Goal: Task Accomplishment & Management: Manage account settings

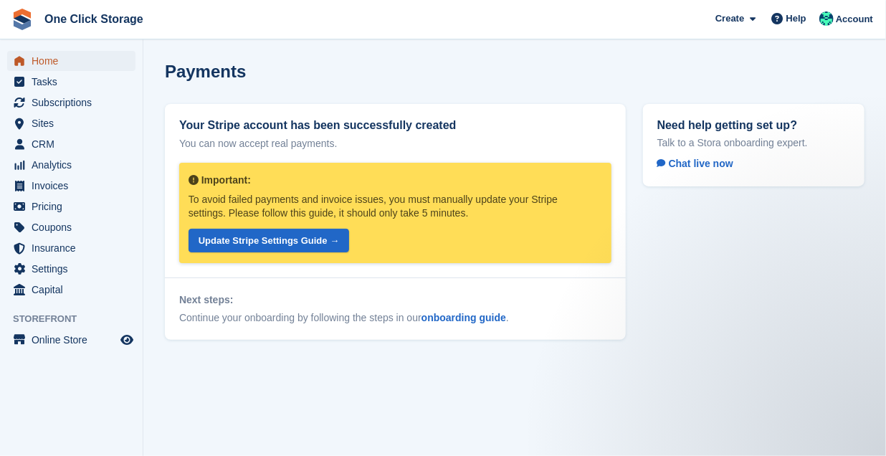
click at [54, 61] on span "Home" at bounding box center [75, 61] width 86 height 20
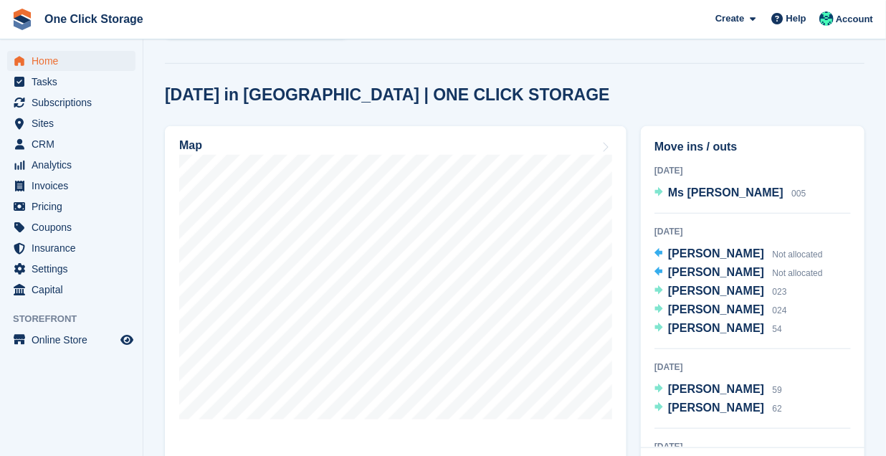
scroll to position [395, 0]
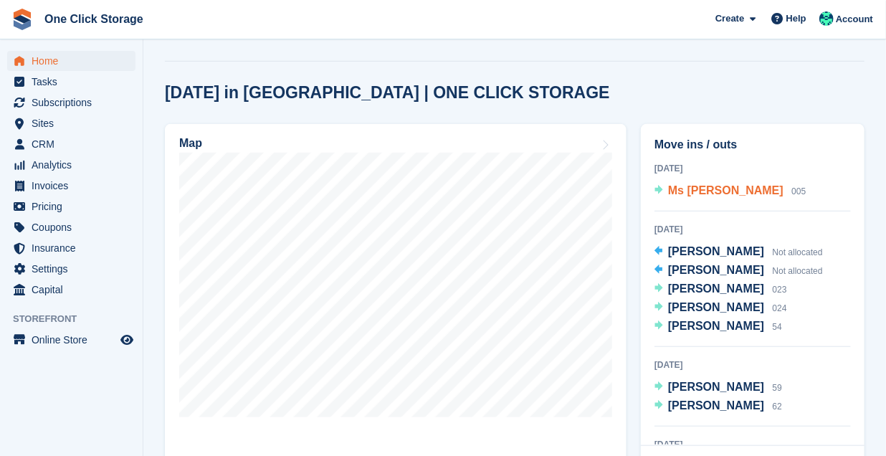
click at [686, 186] on span "Ms Trina Writhson" at bounding box center [725, 190] width 115 height 12
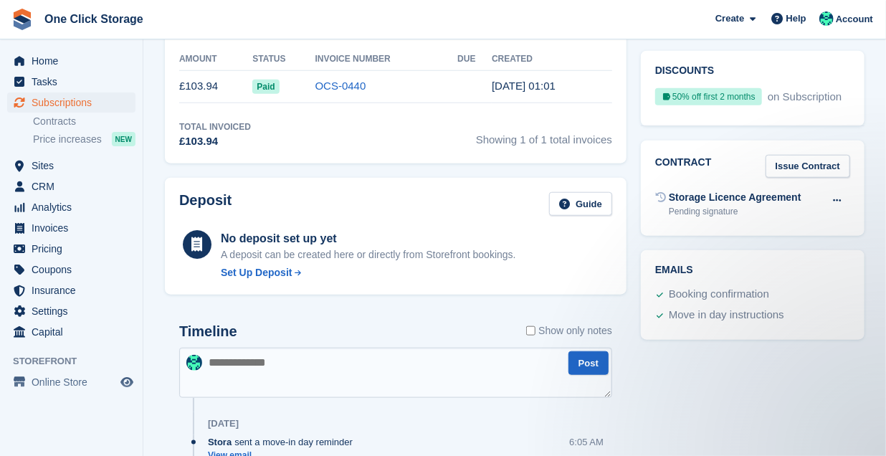
scroll to position [552, 0]
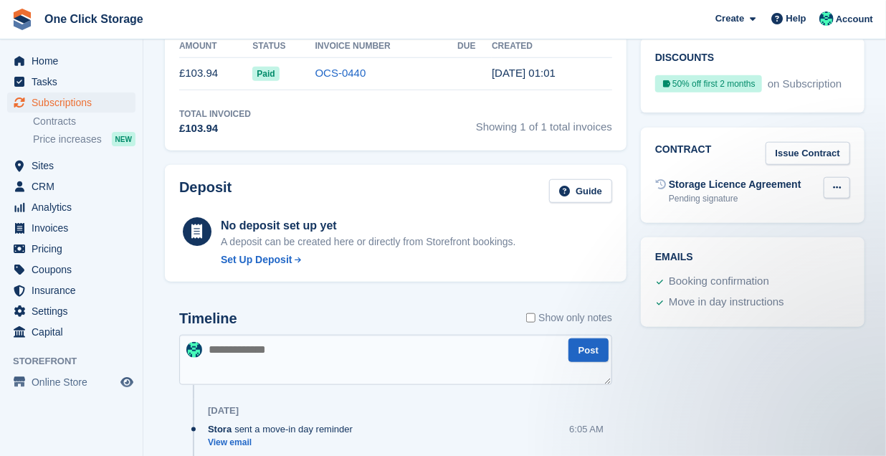
click at [834, 183] on icon at bounding box center [837, 187] width 8 height 9
click at [719, 177] on div "Storage Licence Agreement" at bounding box center [735, 184] width 133 height 15
click at [708, 192] on div "Pending signature" at bounding box center [735, 198] width 133 height 13
click at [797, 142] on link "Issue Contract" at bounding box center [808, 154] width 85 height 24
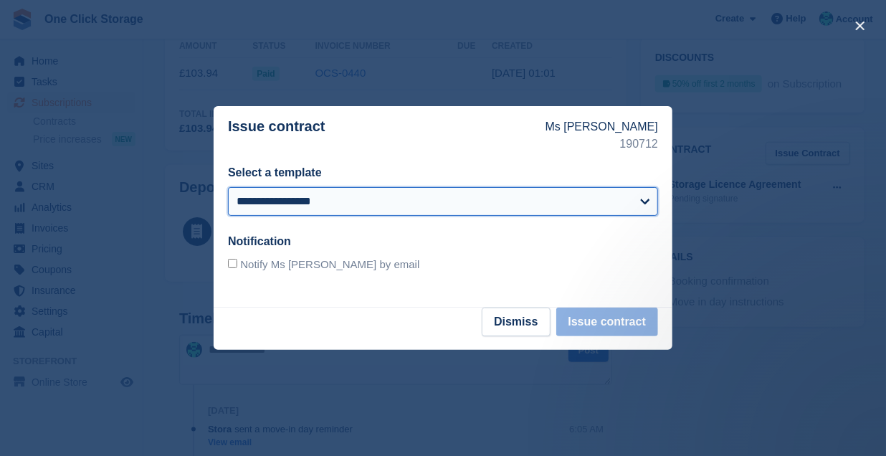
click at [422, 197] on select "**********" at bounding box center [443, 201] width 430 height 29
select select "***"
click at [228, 187] on select "**********" at bounding box center [443, 201] width 430 height 29
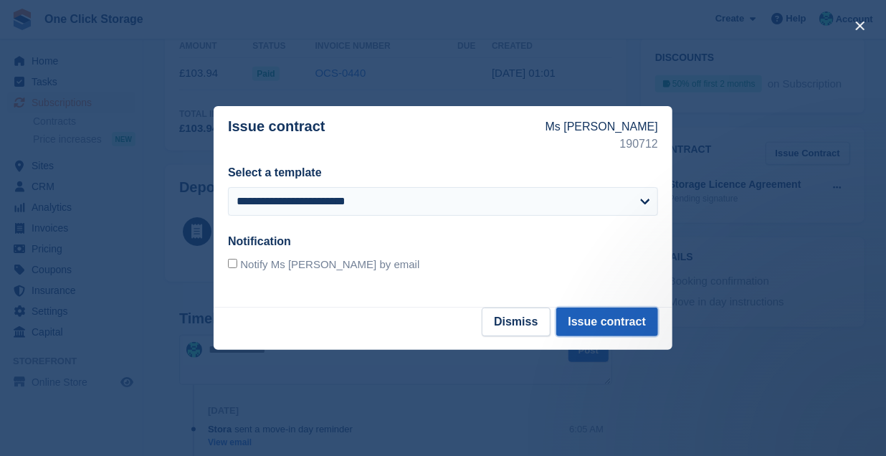
click at [604, 318] on button "Issue contract" at bounding box center [607, 322] width 102 height 29
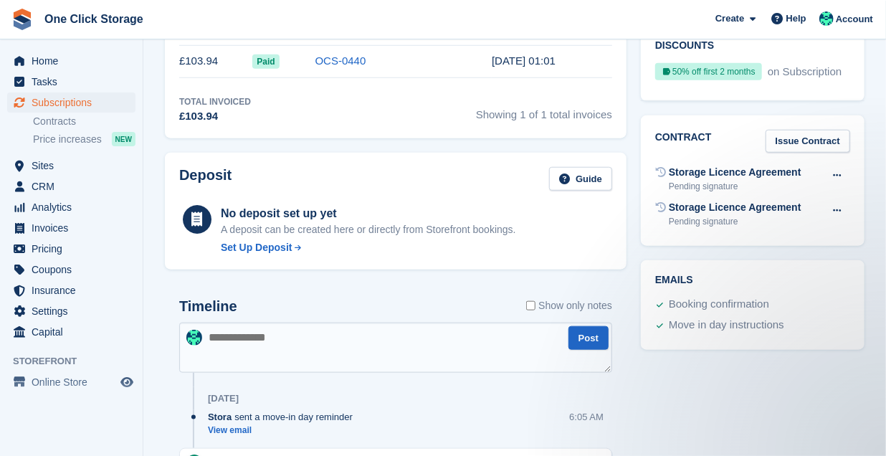
scroll to position [560, 0]
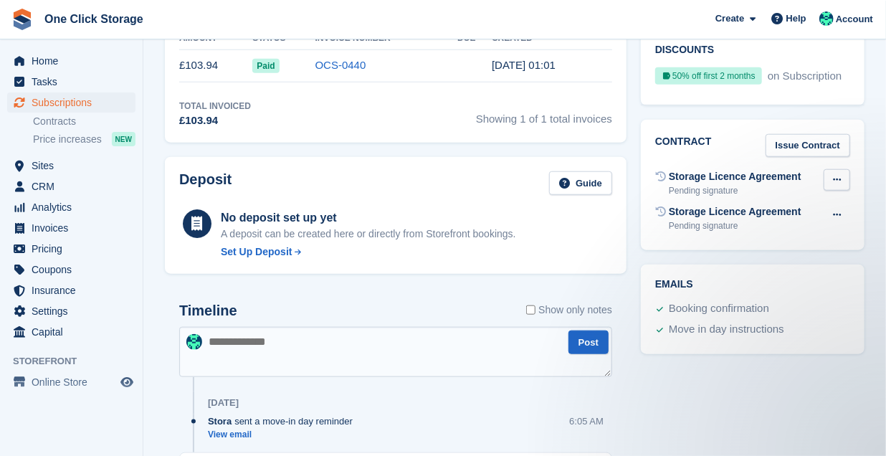
click at [834, 175] on icon at bounding box center [837, 179] width 8 height 9
click at [667, 166] on div "Storage Licence Agreement Pending signature Void contract" at bounding box center [752, 183] width 195 height 35
click at [55, 65] on span "Home" at bounding box center [75, 61] width 86 height 20
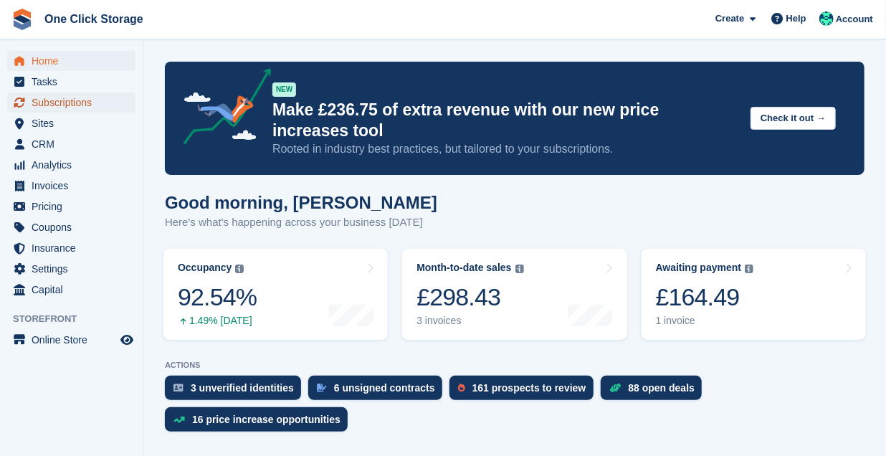
click at [55, 105] on span "Subscriptions" at bounding box center [75, 102] width 86 height 20
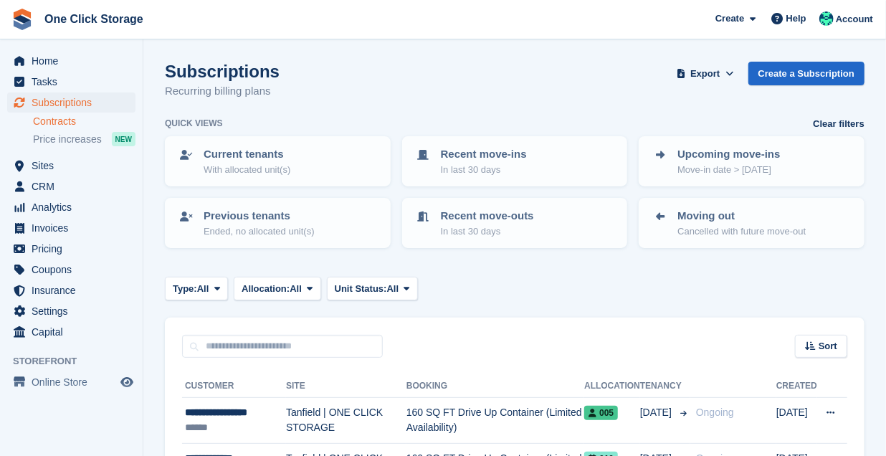
click at [62, 120] on link "Contracts" at bounding box center [84, 122] width 103 height 14
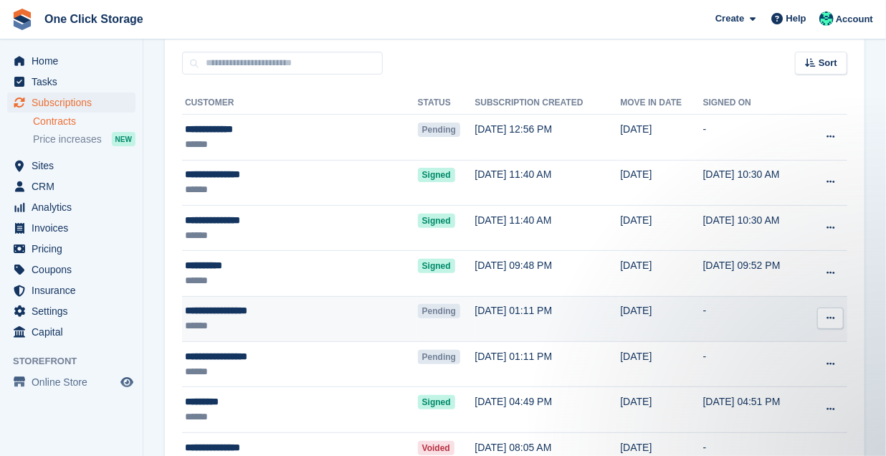
click at [832, 325] on button at bounding box center [830, 319] width 27 height 22
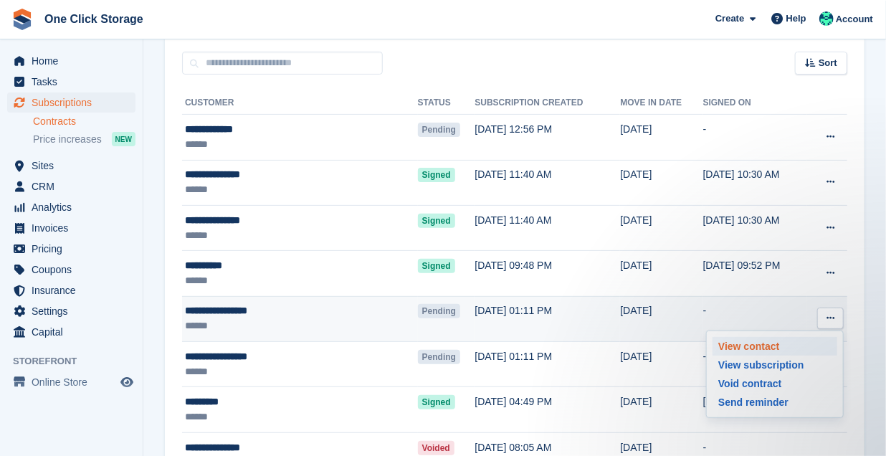
click at [756, 343] on p "View contact" at bounding box center [775, 346] width 125 height 19
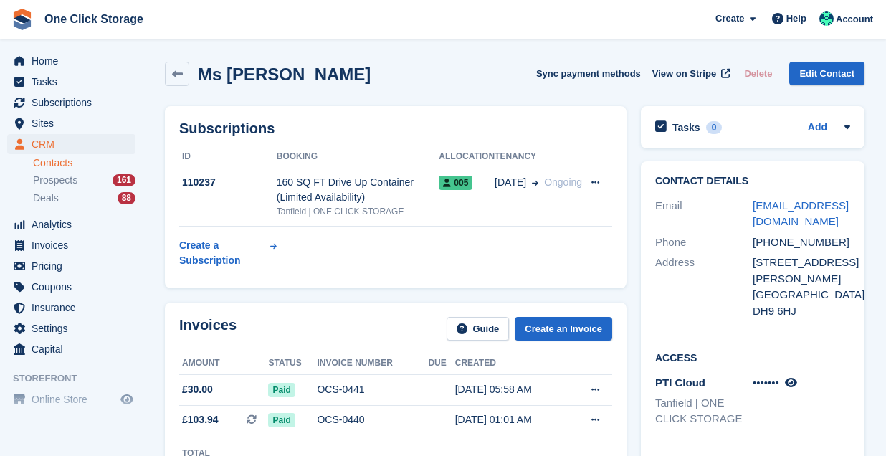
scroll to position [51, 0]
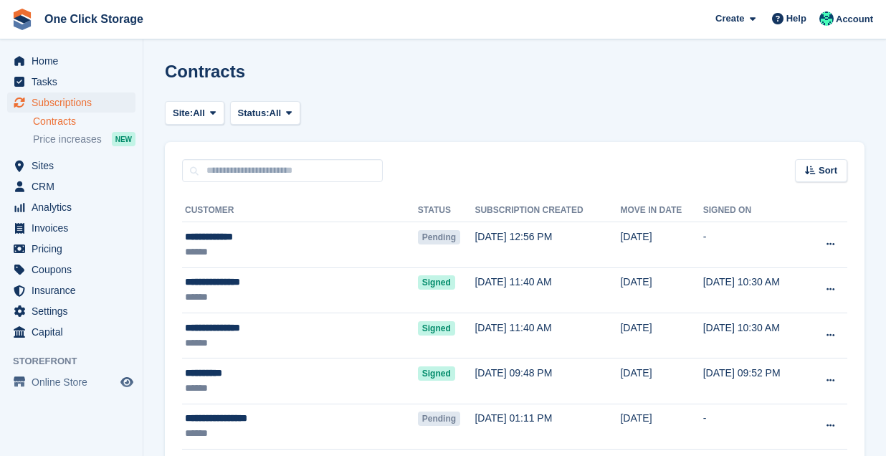
scroll to position [108, 0]
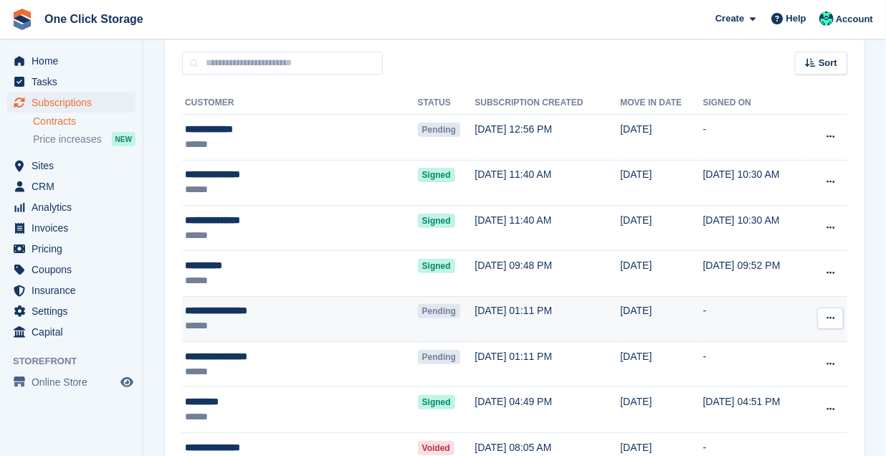
click at [836, 309] on button at bounding box center [830, 319] width 27 height 22
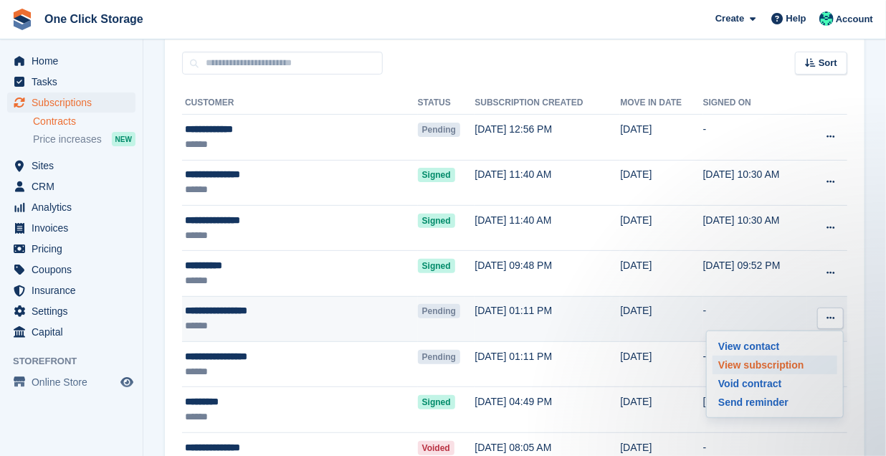
scroll to position [0, 0]
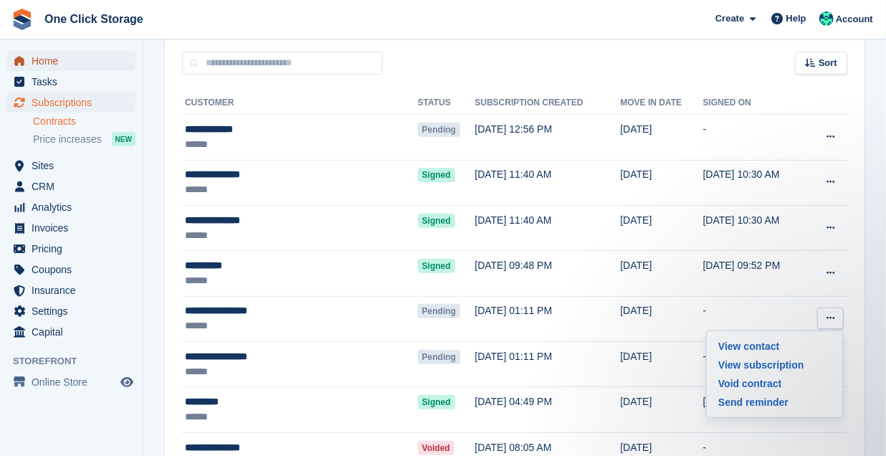
click at [72, 62] on span "Home" at bounding box center [75, 61] width 86 height 20
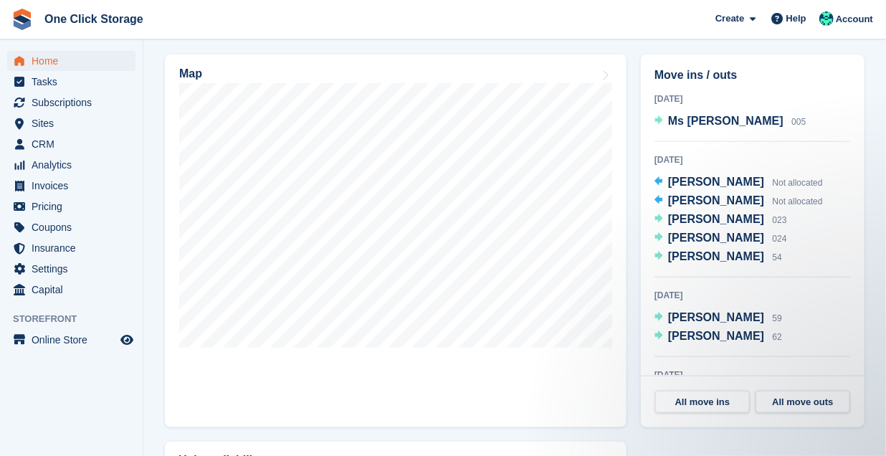
scroll to position [443, 0]
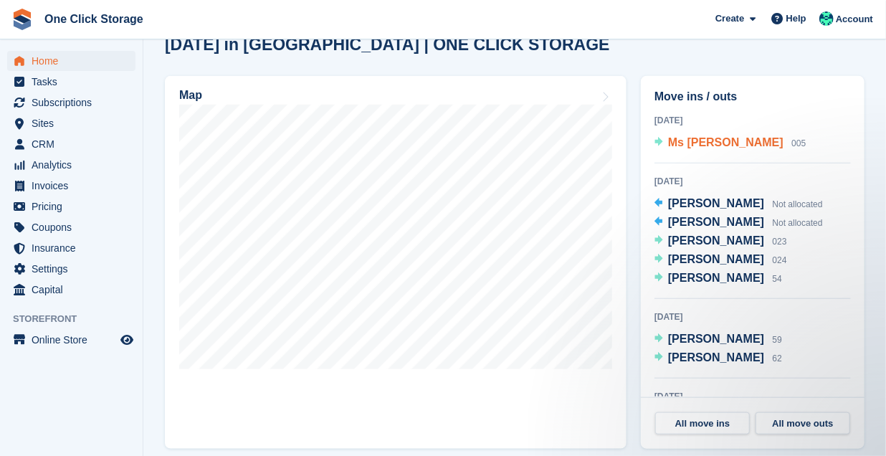
click at [706, 146] on span "Ms [PERSON_NAME]" at bounding box center [725, 142] width 115 height 12
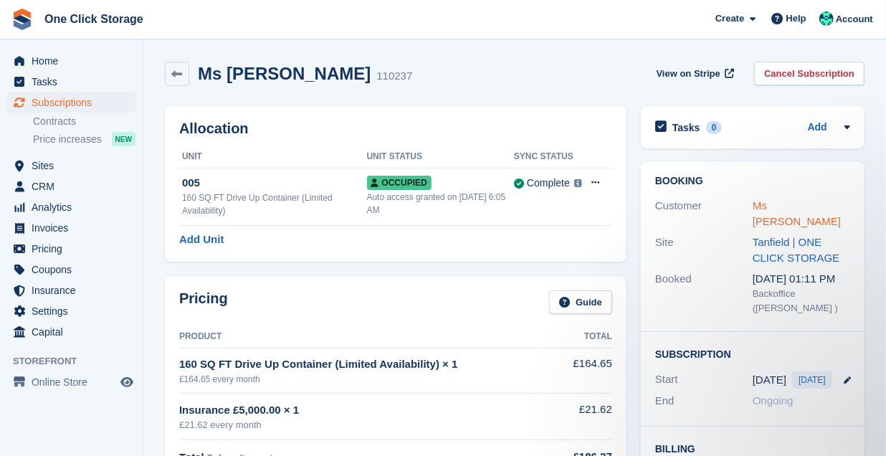
click at [781, 207] on link "Ms [PERSON_NAME]" at bounding box center [797, 213] width 88 height 29
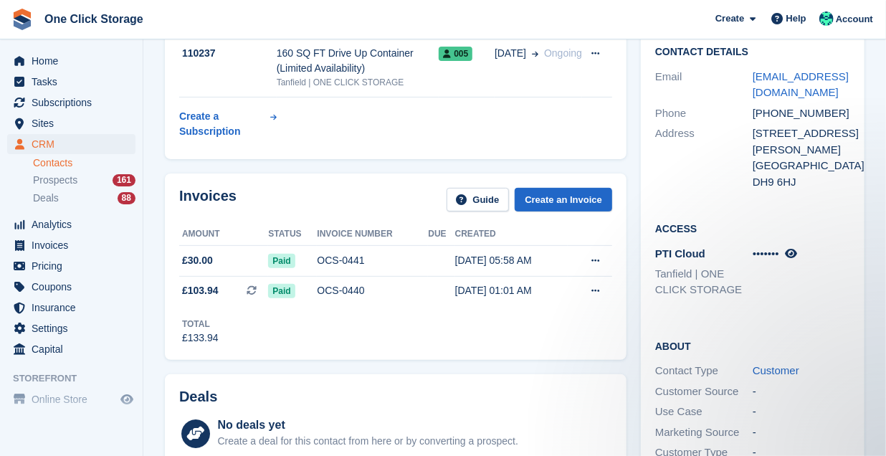
scroll to position [128, 0]
